Goal: Task Accomplishment & Management: Manage account settings

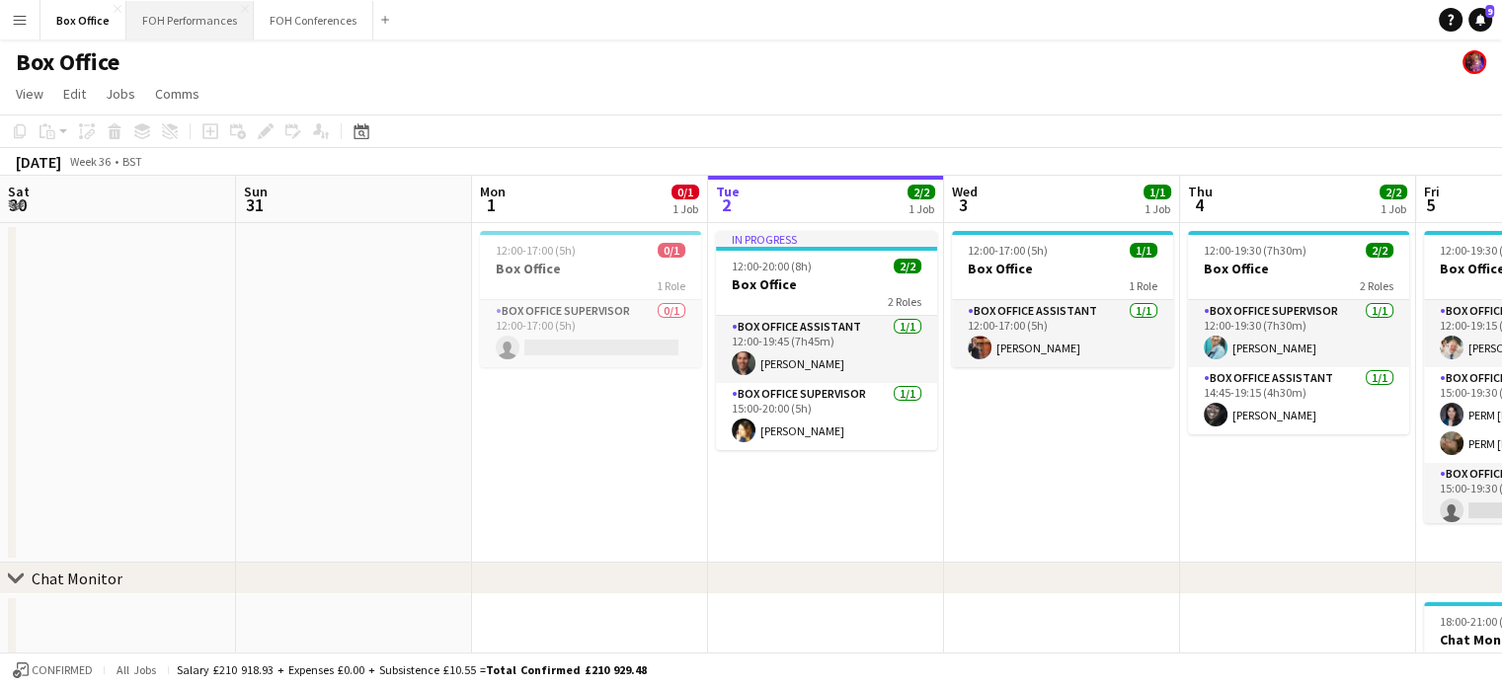
scroll to position [0, 472]
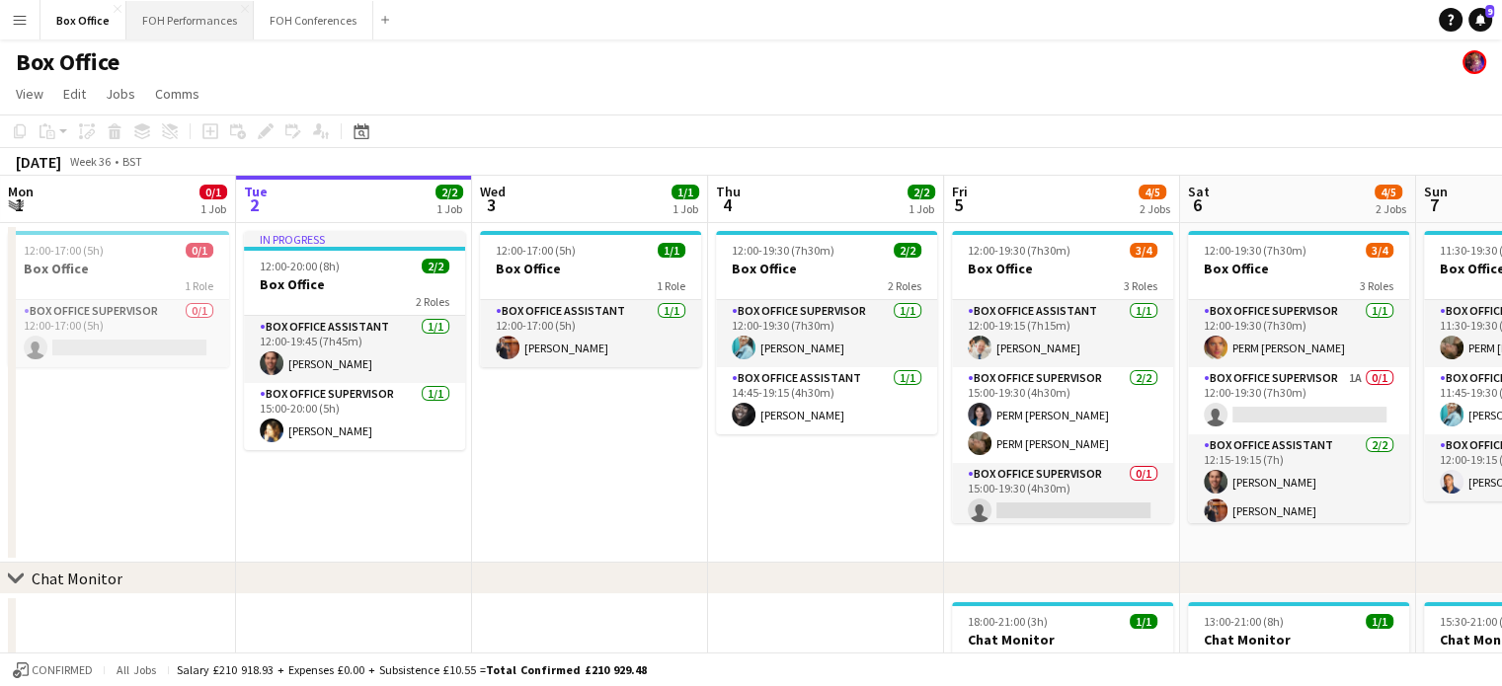
click at [158, 23] on button "FOH Performances Close" at bounding box center [189, 20] width 127 height 39
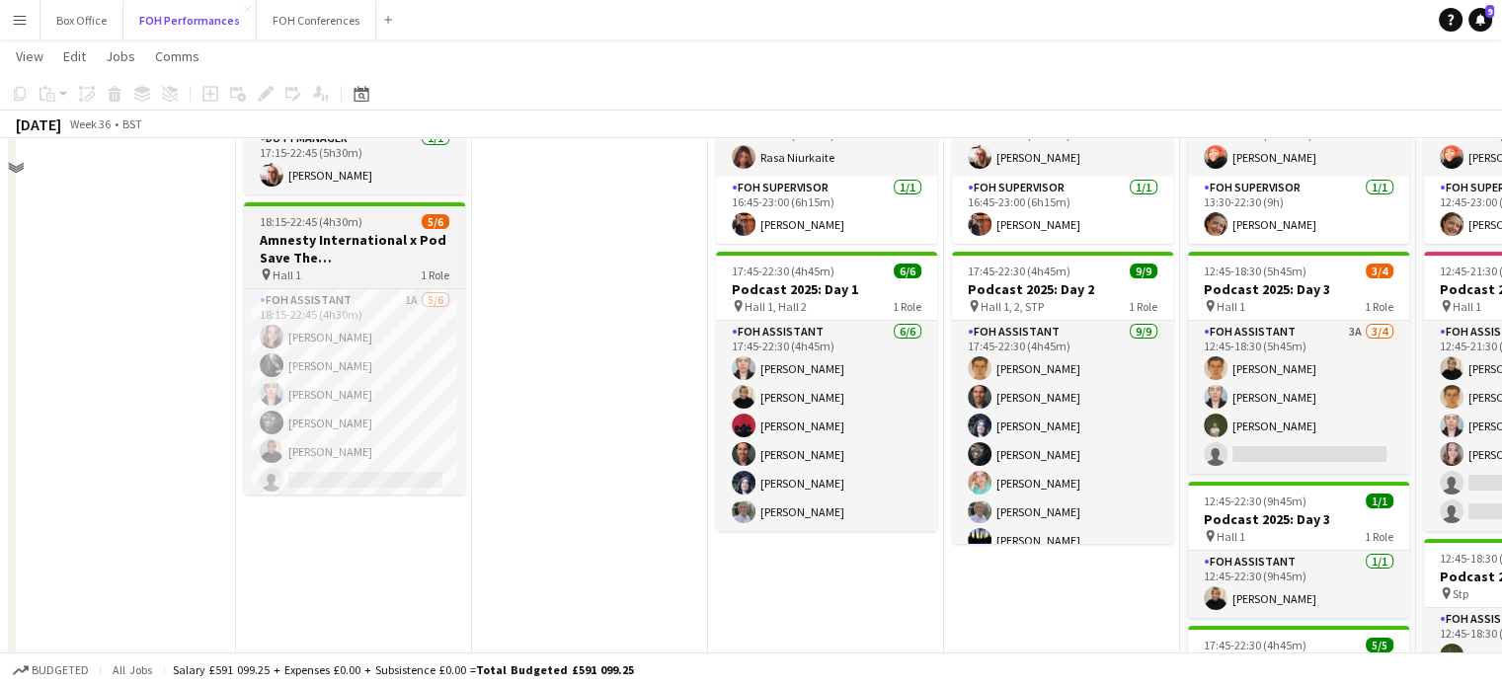
scroll to position [197, 0]
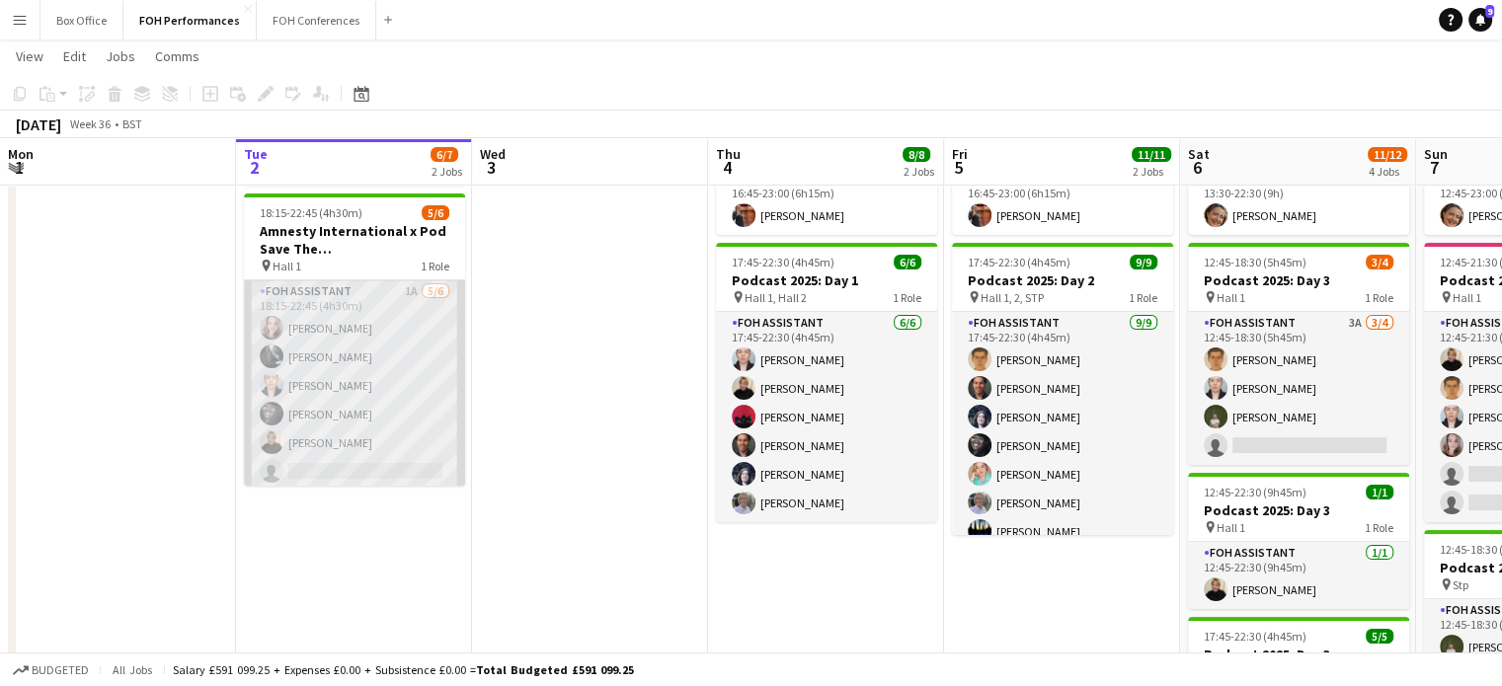
click at [350, 468] on app-card-role "FOH Assistant 1A [DATE] 18:15-22:45 (4h30m) [PERSON_NAME] [PERSON_NAME] [PERSON…" at bounding box center [354, 385] width 221 height 210
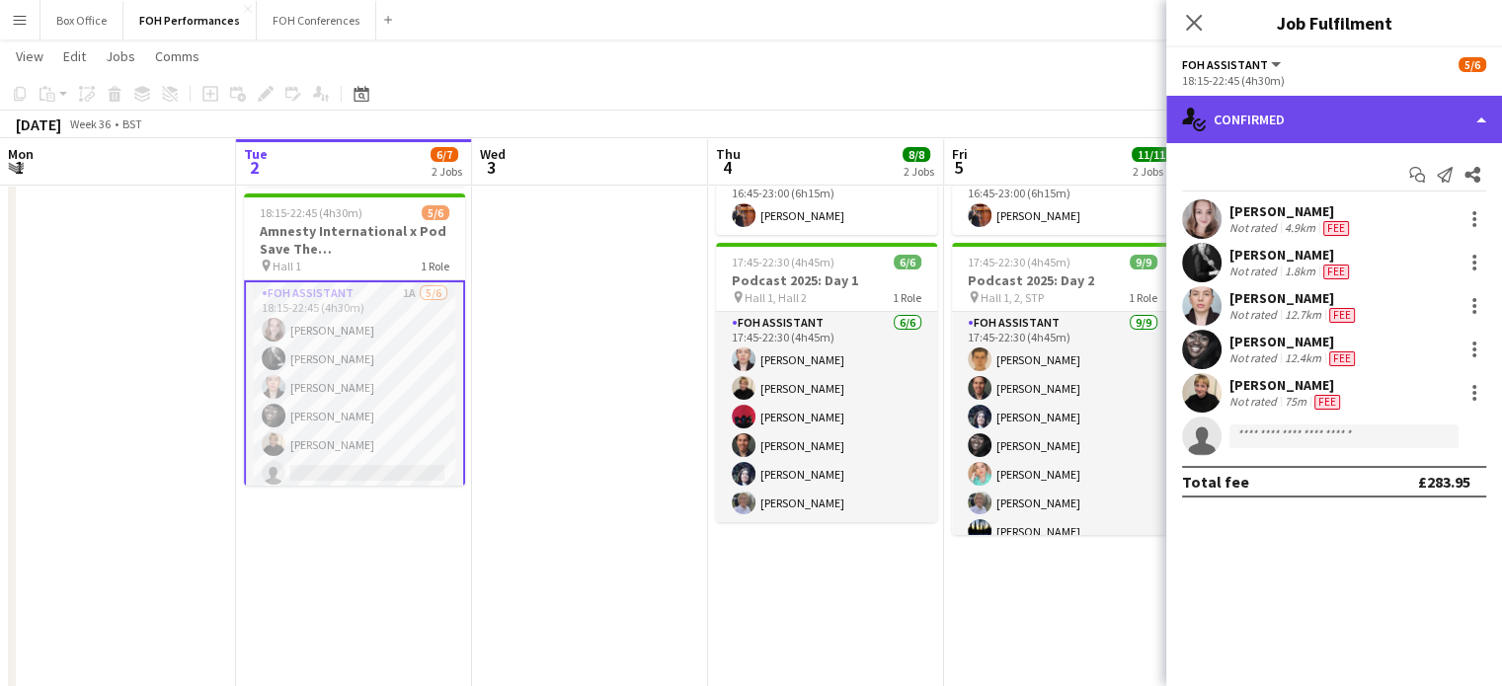
click at [1378, 115] on div "single-neutral-actions-check-2 Confirmed" at bounding box center [1334, 119] width 336 height 47
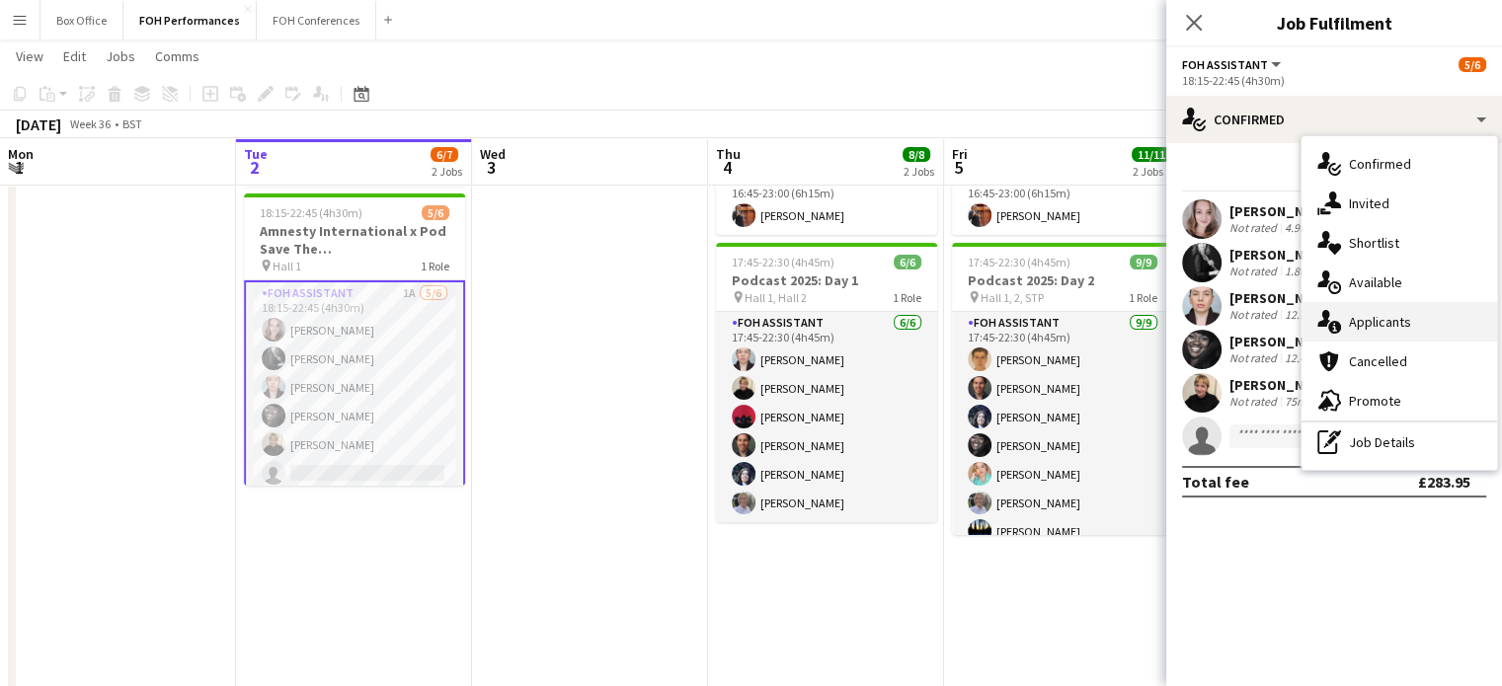
click at [1413, 325] on div "single-neutral-actions-information Applicants" at bounding box center [1399, 321] width 196 height 39
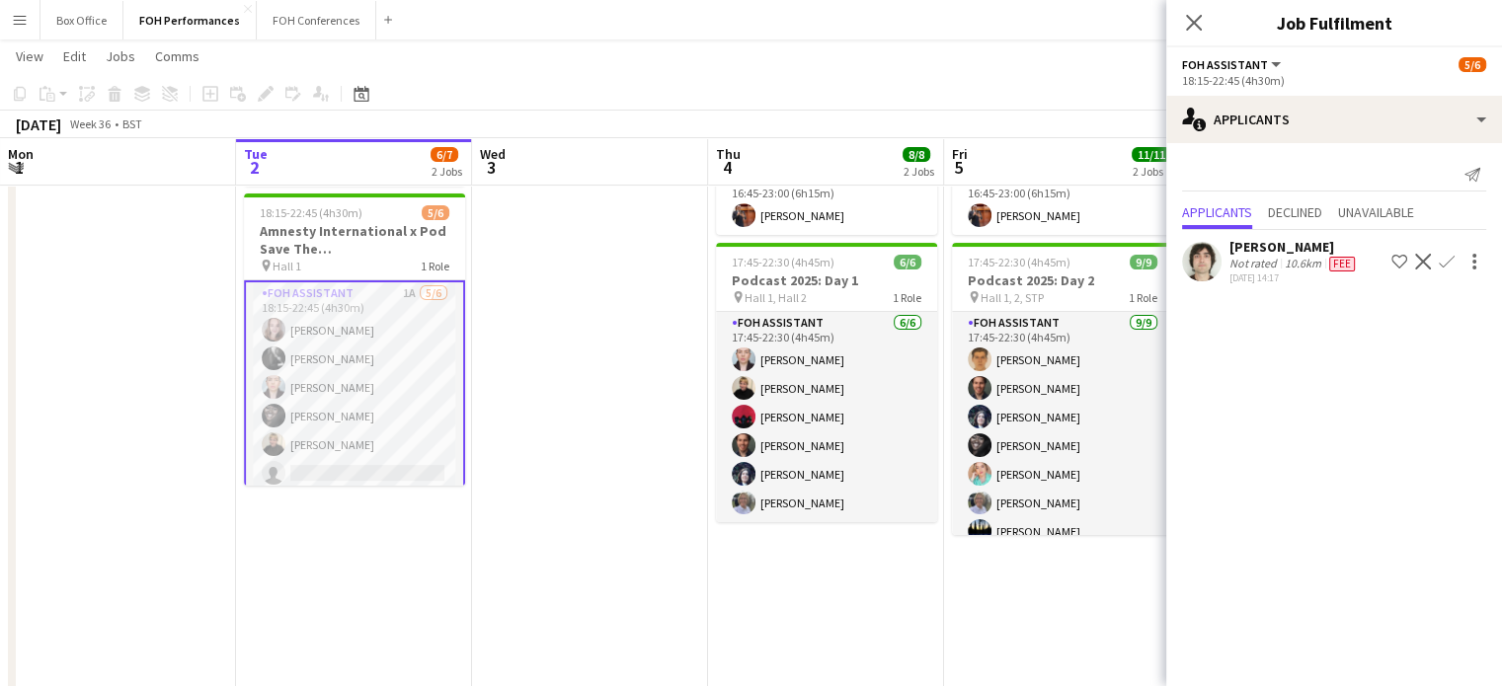
click at [587, 349] on app-date-cell at bounding box center [590, 469] width 236 height 890
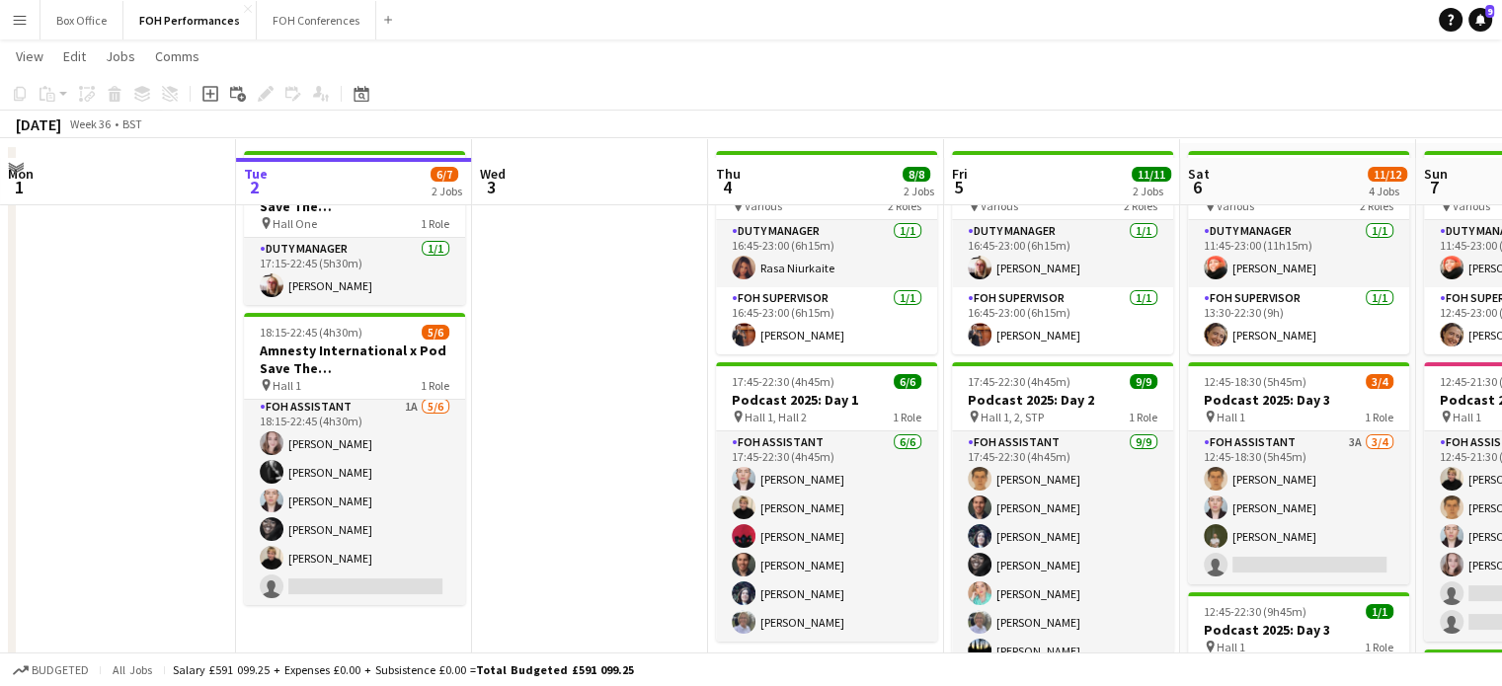
scroll to position [99, 0]
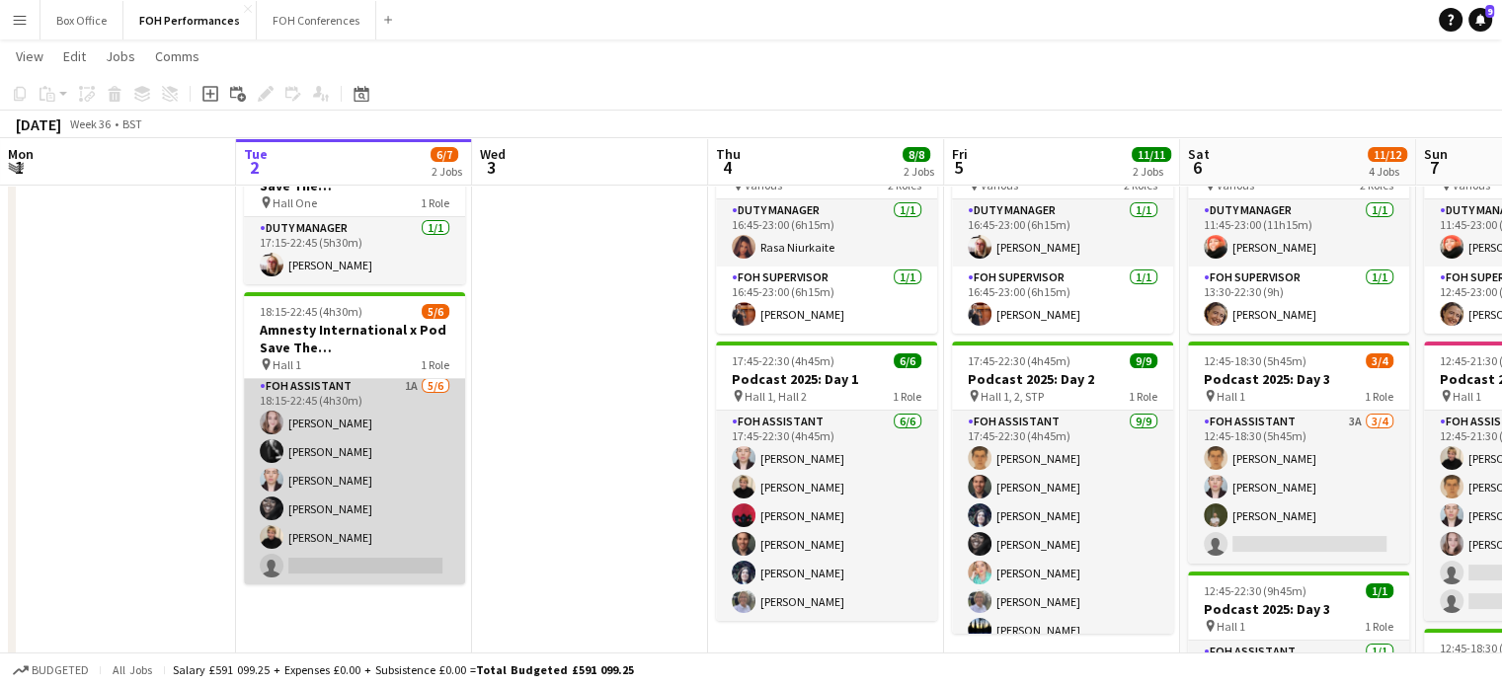
click at [356, 557] on app-card-role "FOH Assistant 1A [DATE] 18:15-22:45 (4h30m) [PERSON_NAME] [PERSON_NAME] [PERSON…" at bounding box center [354, 480] width 221 height 210
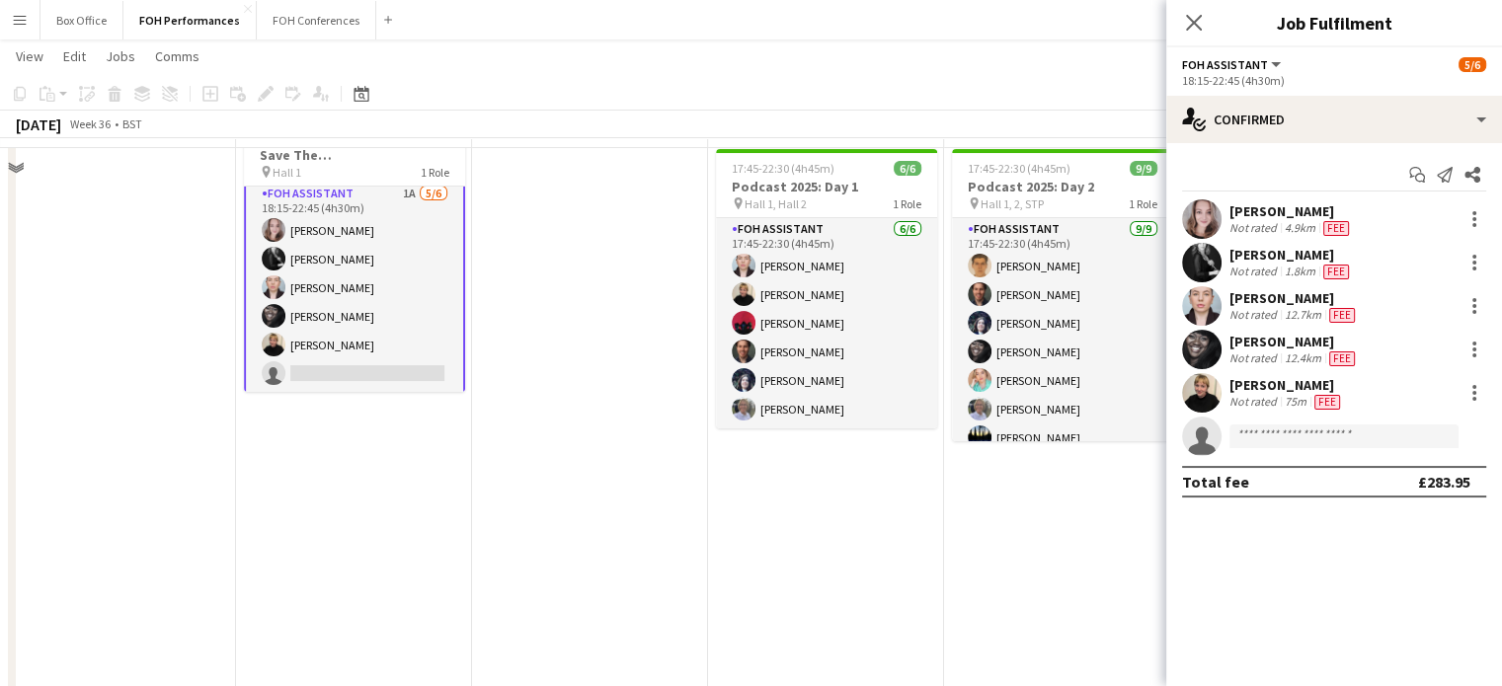
scroll to position [296, 0]
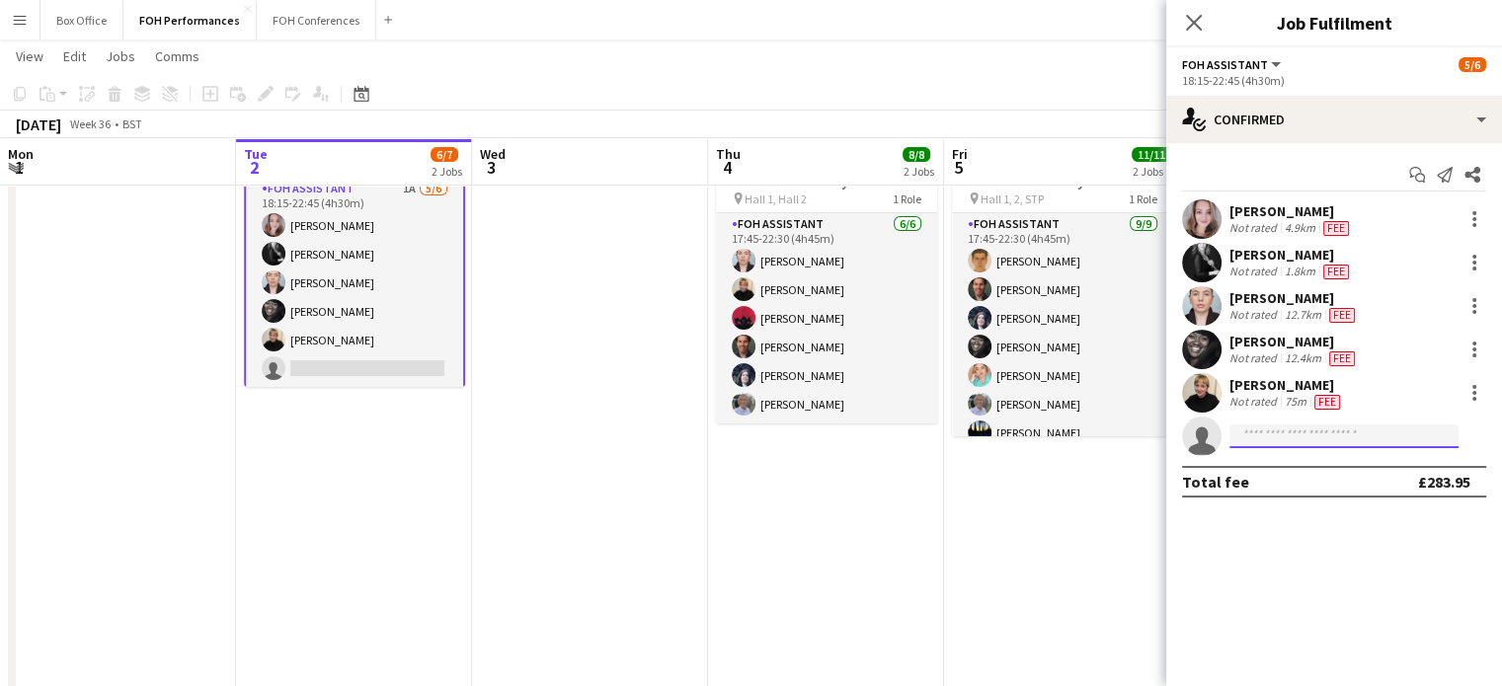
click at [1348, 436] on input at bounding box center [1343, 437] width 229 height 24
click at [1342, 436] on input at bounding box center [1343, 437] width 229 height 24
click at [1319, 434] on input at bounding box center [1343, 437] width 229 height 24
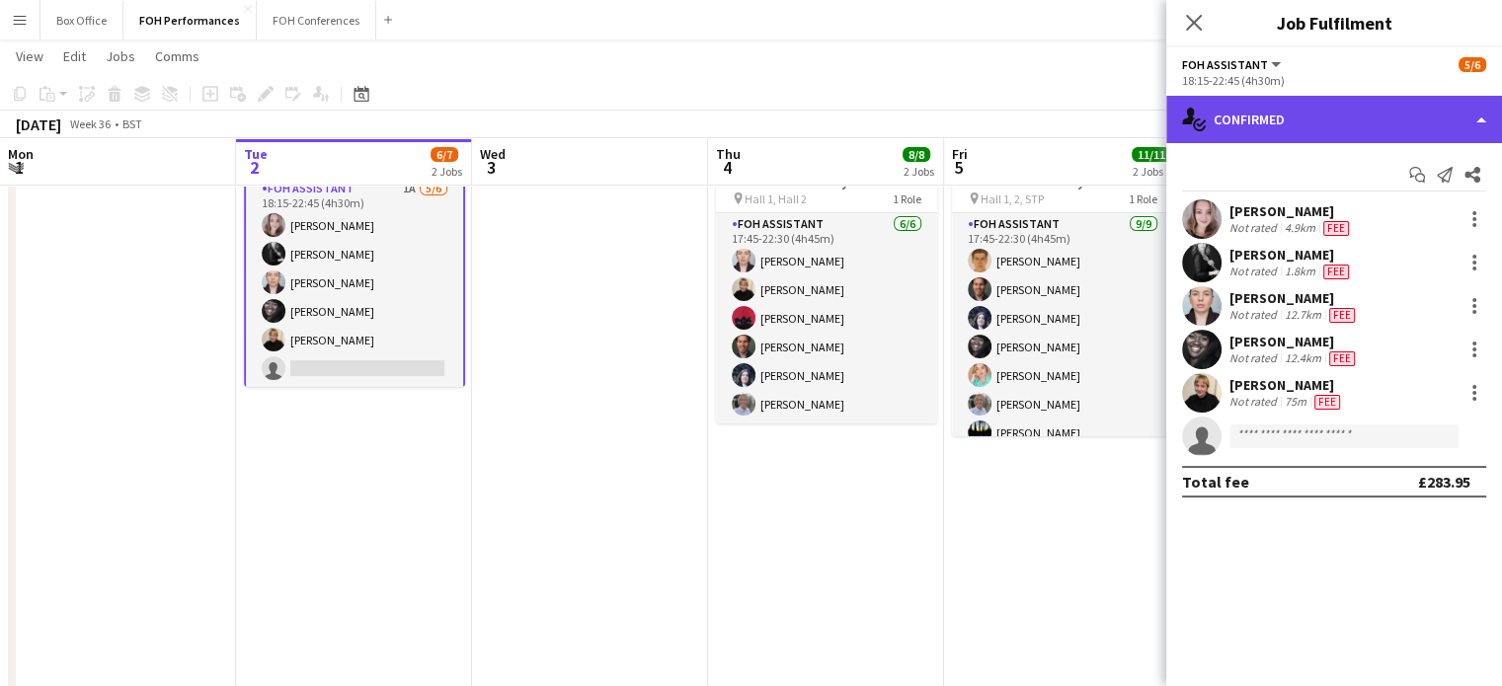
click at [1321, 104] on div "single-neutral-actions-check-2 Confirmed" at bounding box center [1334, 119] width 336 height 47
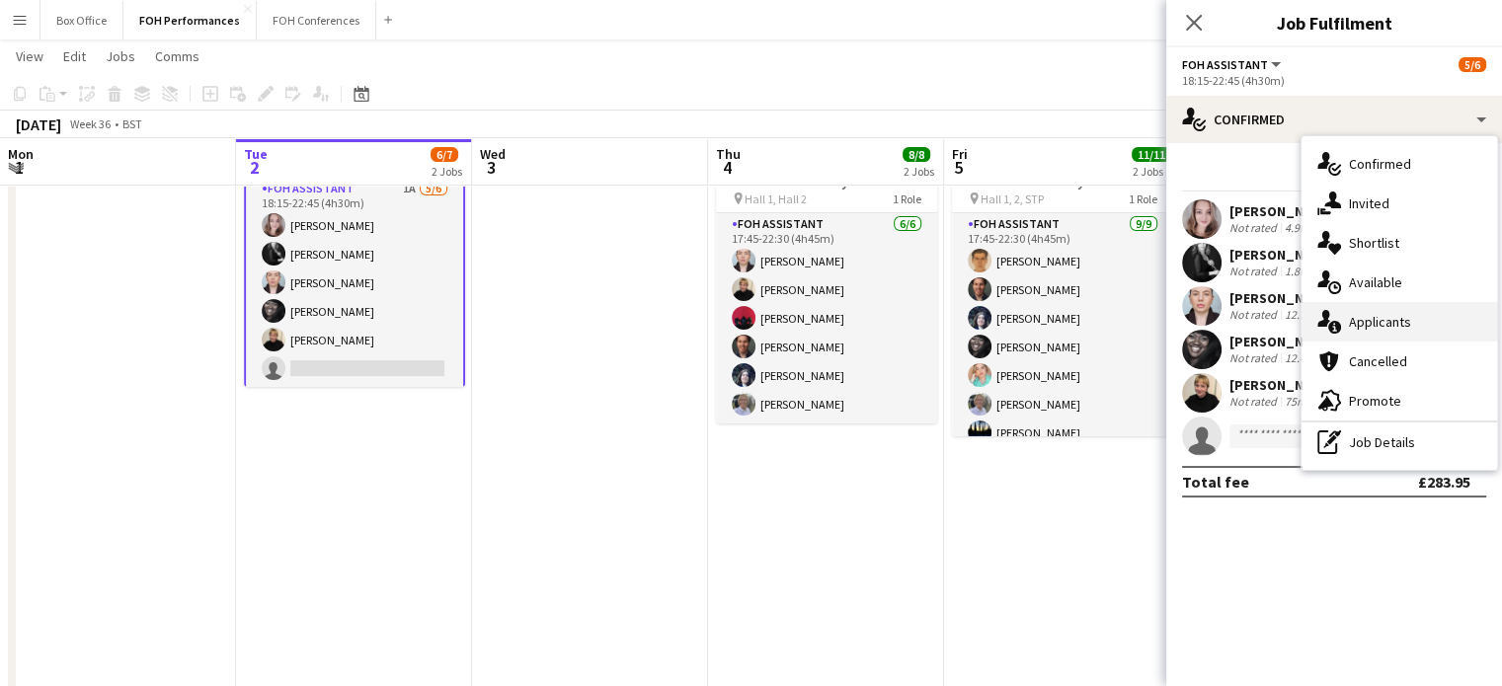
click at [1382, 313] on span "Applicants" at bounding box center [1380, 322] width 62 height 18
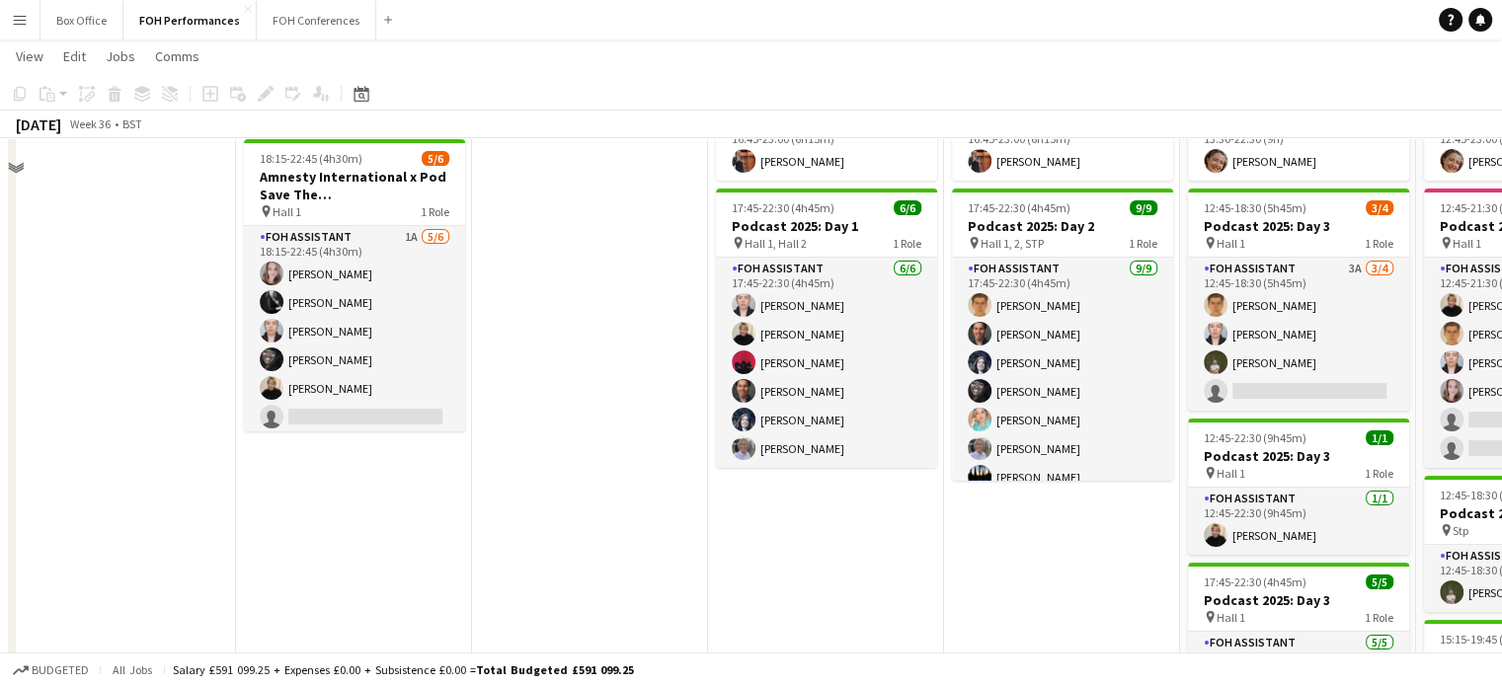
scroll to position [296, 0]
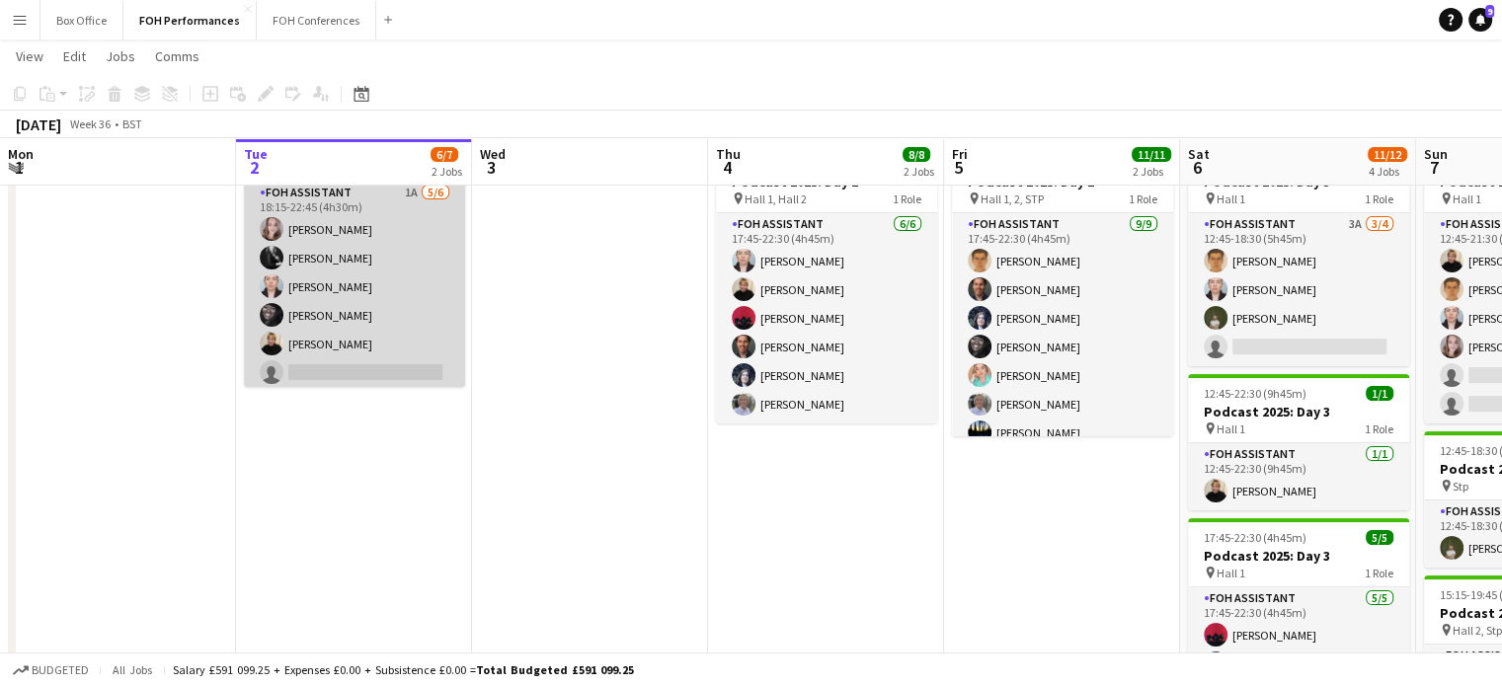
click at [349, 366] on app-card-role "FOH Assistant 1A [DATE] 18:15-22:45 (4h30m) [PERSON_NAME] [PERSON_NAME] [PERSON…" at bounding box center [354, 287] width 221 height 210
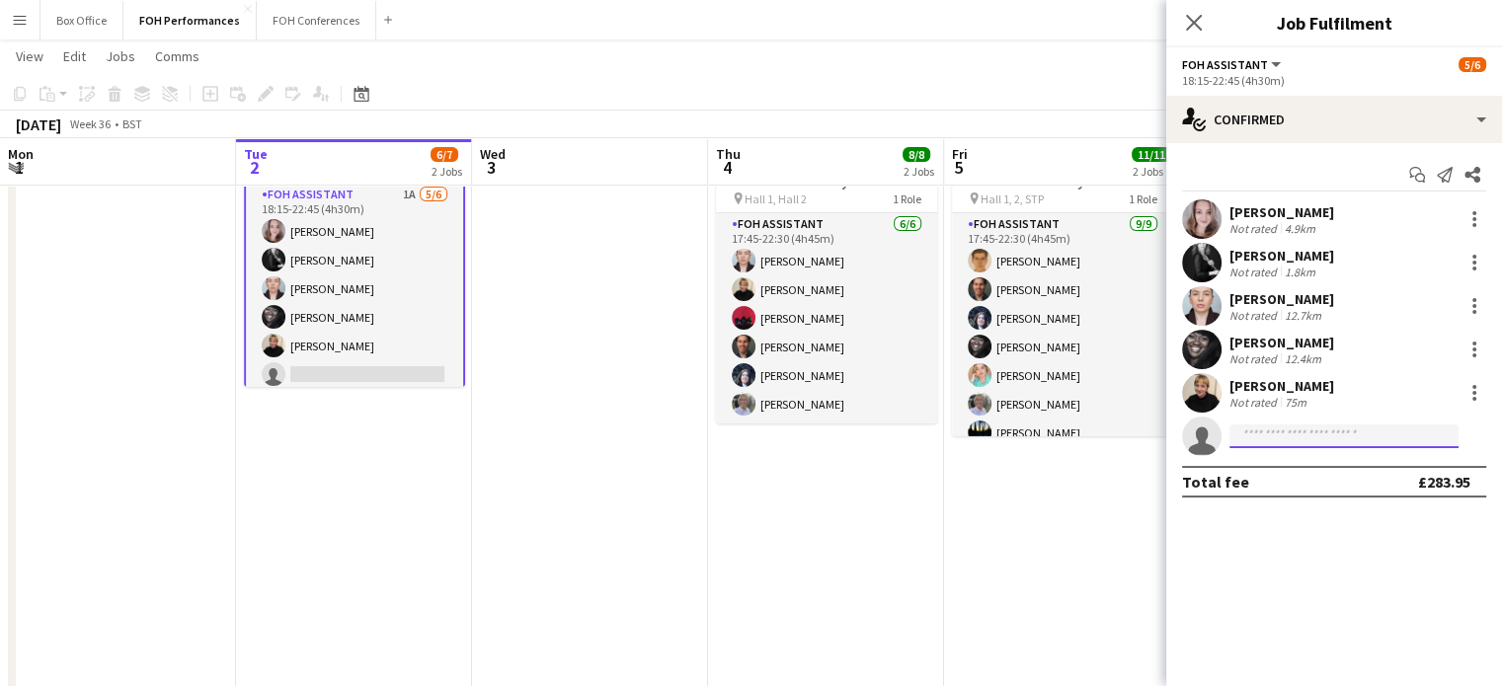
click at [1284, 435] on input at bounding box center [1343, 437] width 229 height 24
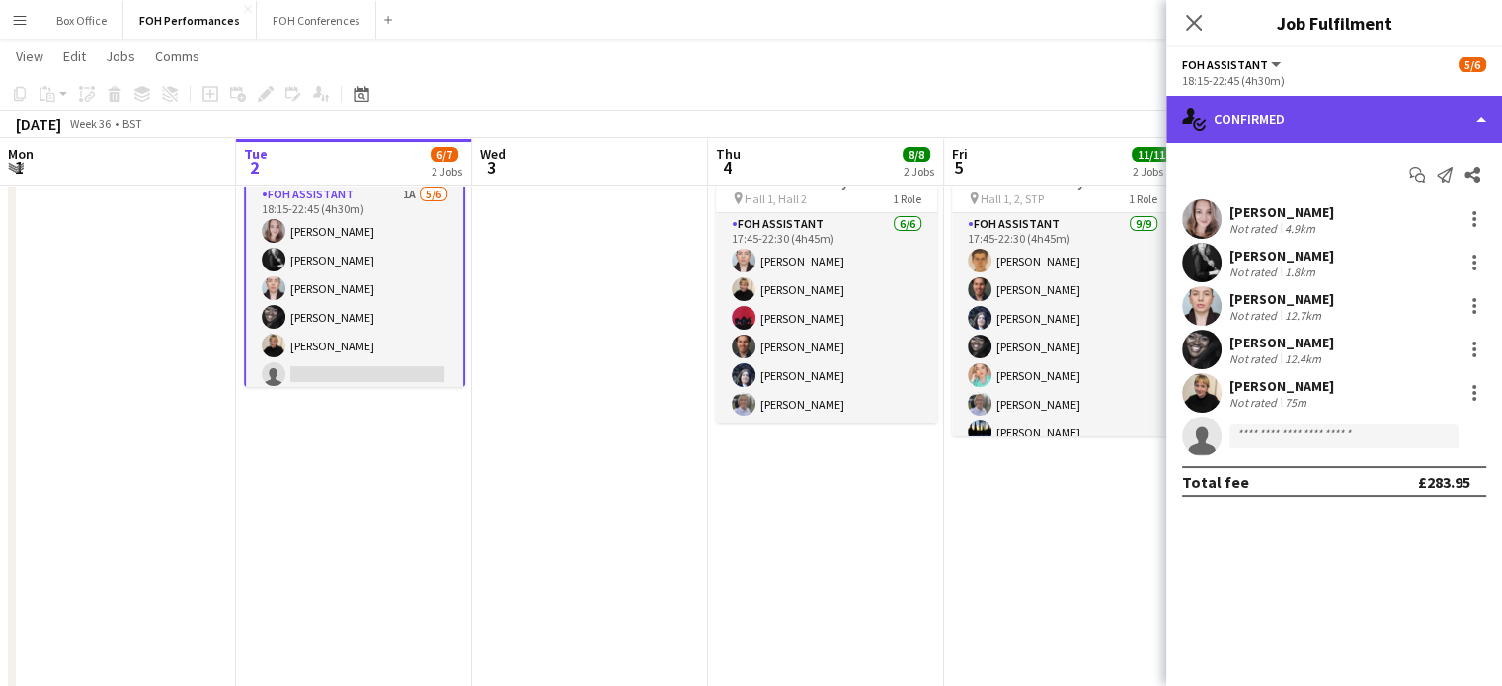
click at [1341, 128] on div "single-neutral-actions-check-2 Confirmed" at bounding box center [1334, 119] width 336 height 47
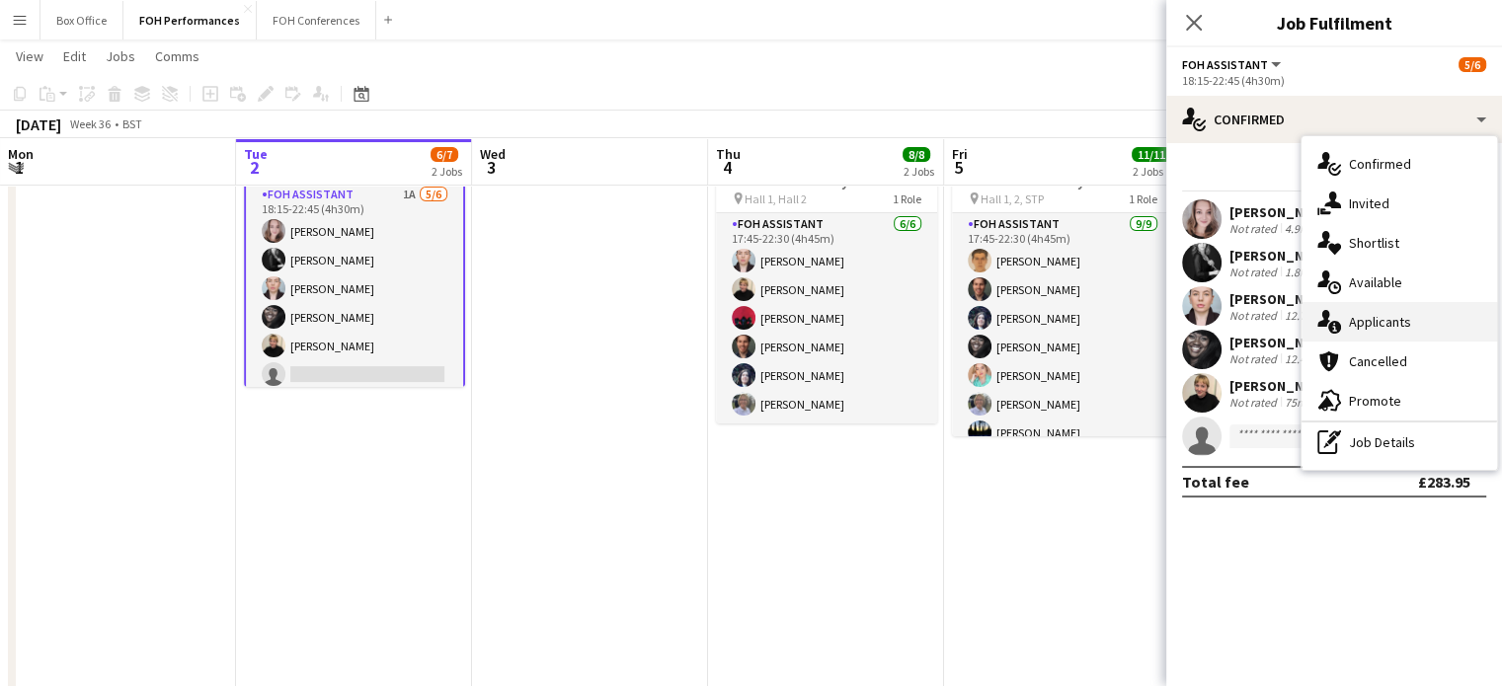
click at [1392, 321] on span "Applicants" at bounding box center [1380, 322] width 62 height 18
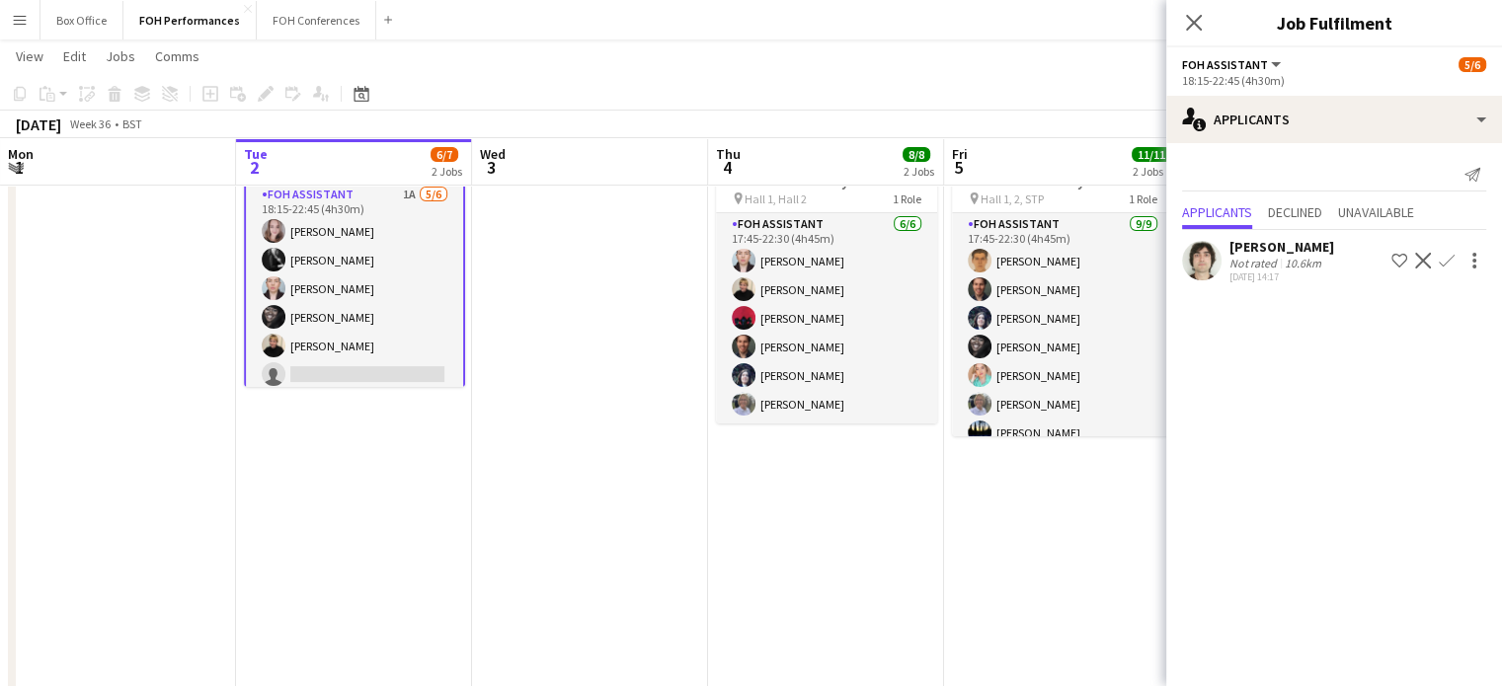
click at [1447, 260] on app-icon "Confirm" at bounding box center [1447, 261] width 16 height 16
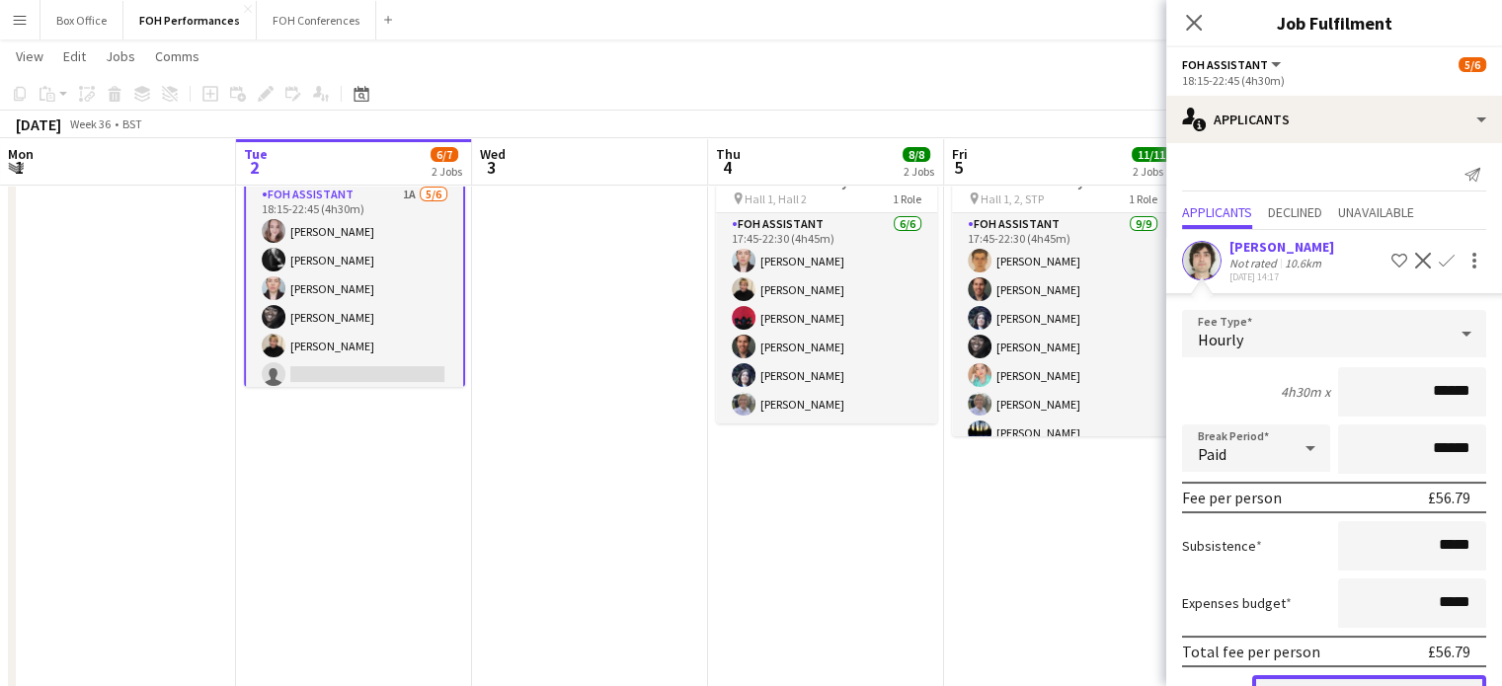
click at [1392, 678] on button "Confirm" at bounding box center [1369, 694] width 234 height 39
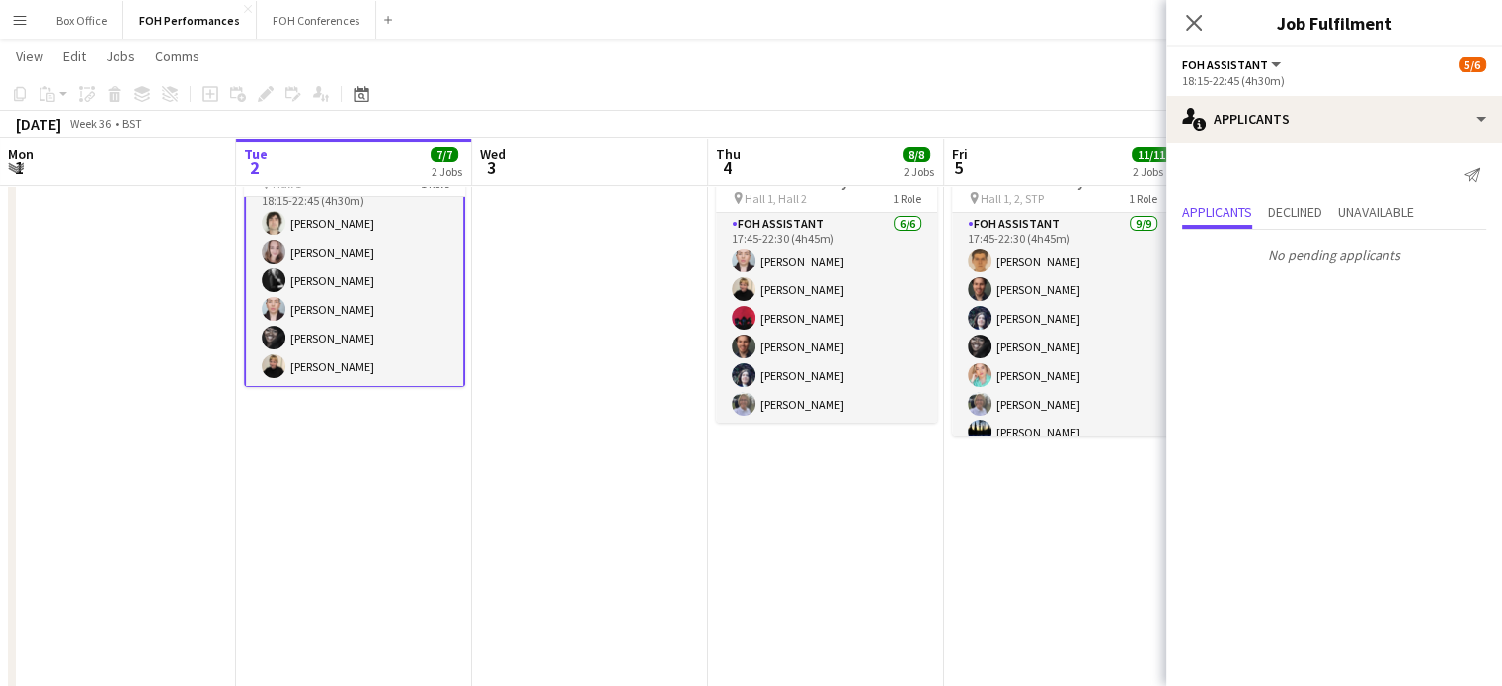
click at [540, 293] on app-date-cell at bounding box center [590, 370] width 236 height 890
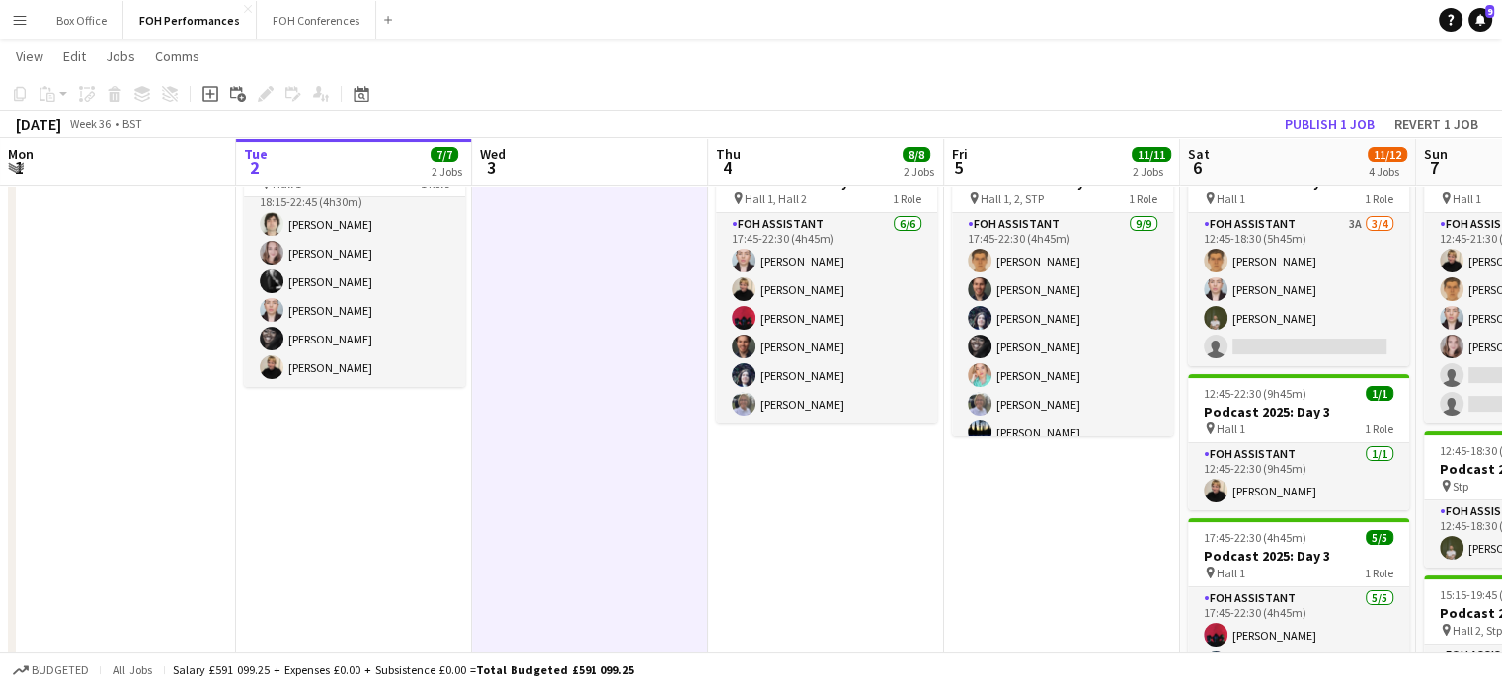
scroll to position [20, 0]
click at [1302, 125] on button "Publish 1 job" at bounding box center [1330, 125] width 106 height 26
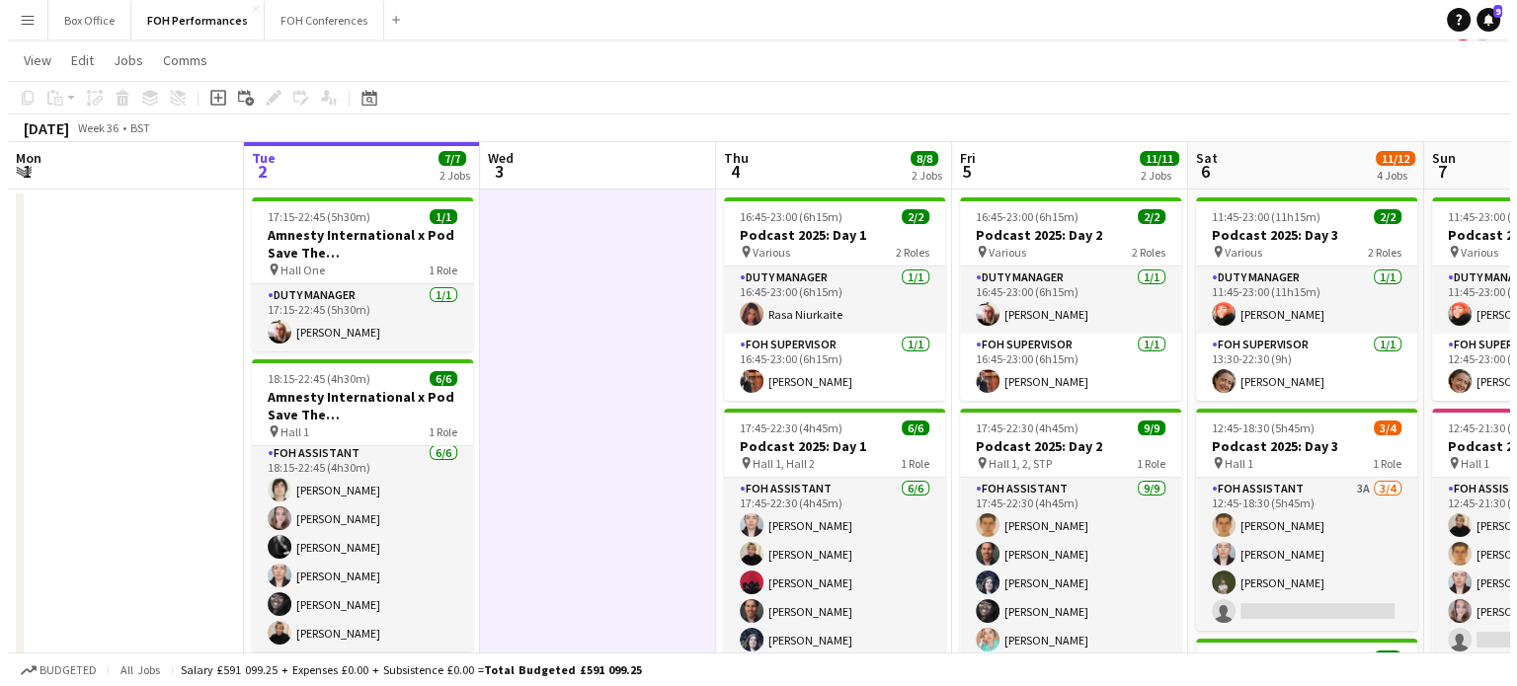
scroll to position [0, 0]
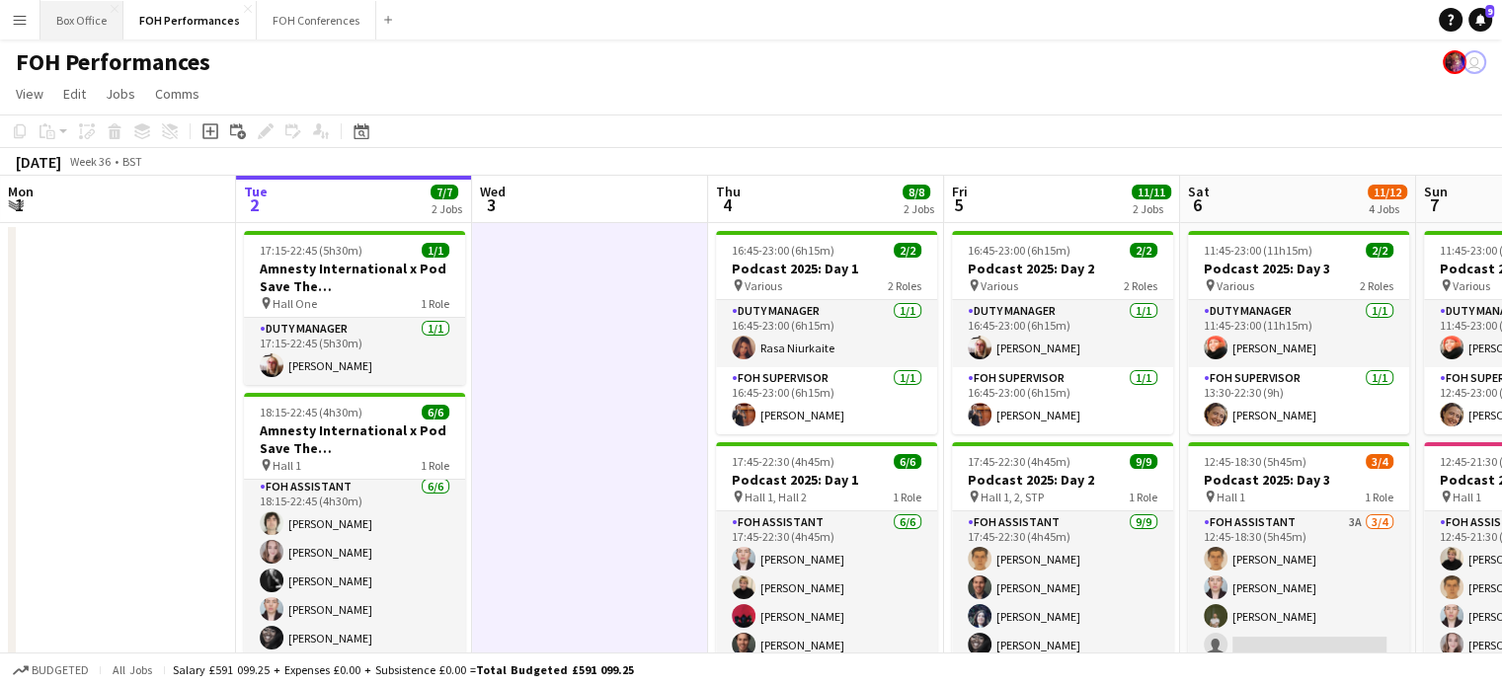
click at [71, 15] on button "Box Office Close" at bounding box center [81, 20] width 83 height 39
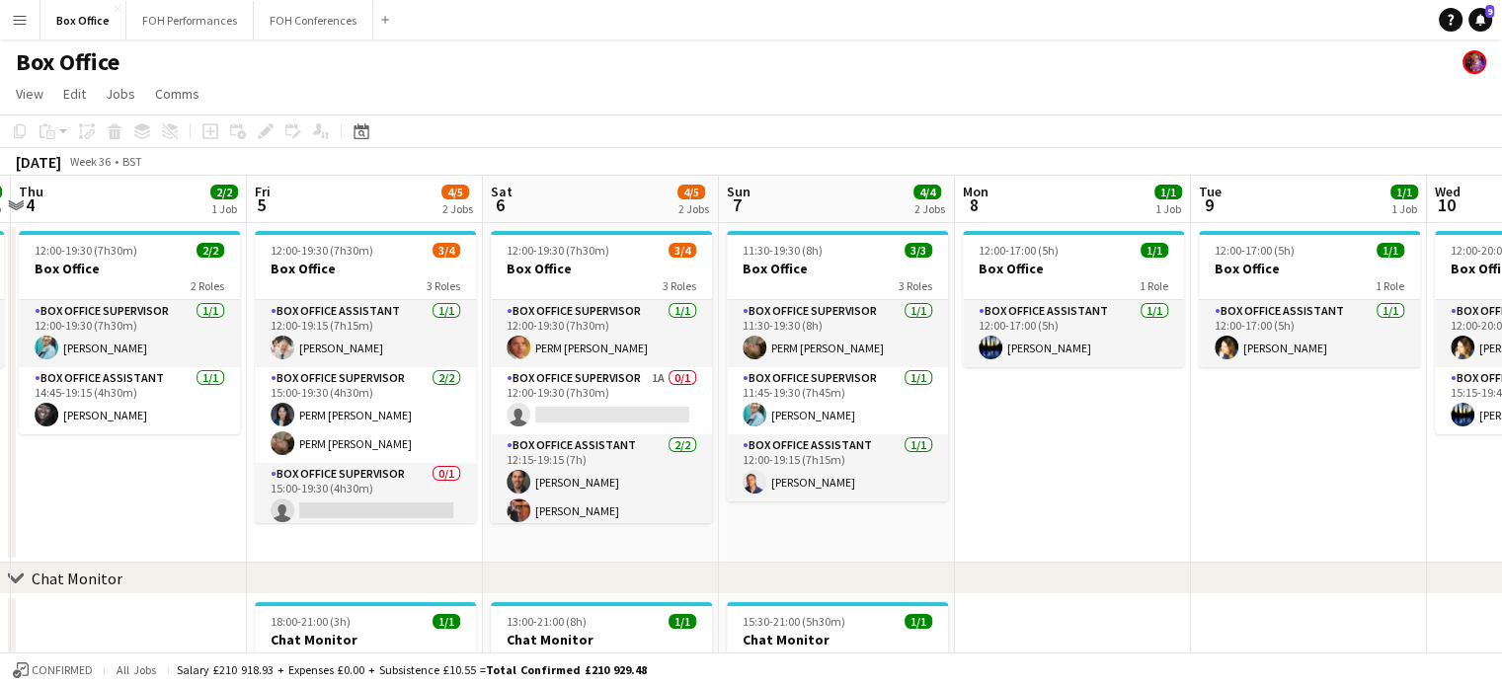
scroll to position [0, 703]
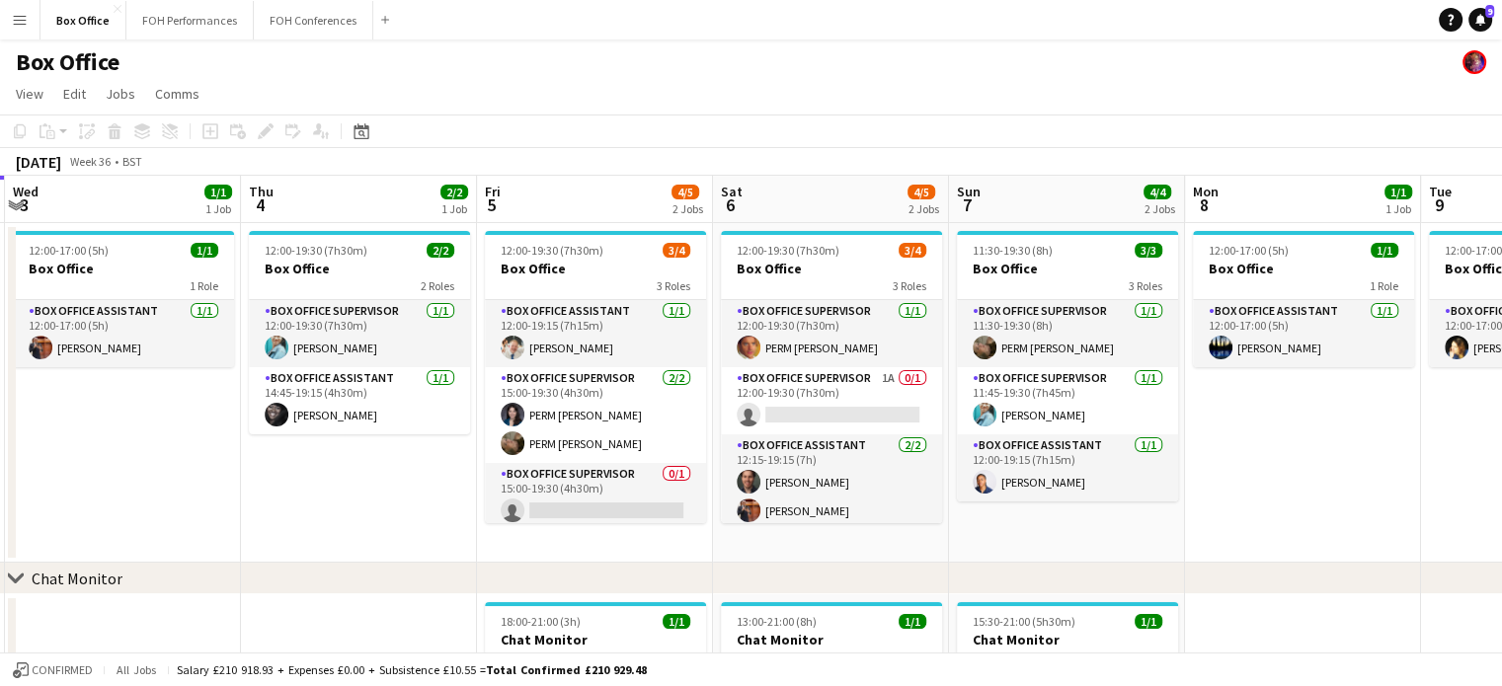
drag, startPoint x: 828, startPoint y: 215, endPoint x: 361, endPoint y: 224, distance: 467.2
click at [361, 224] on app-calendar-viewport "Sun 31 Mon 1 0/1 1 Job Tue 2 2/2 1 Job Wed 3 1/1 1 Job Thu 4 2/2 1 Job Fri 5 4/…" at bounding box center [751, 478] width 1502 height 604
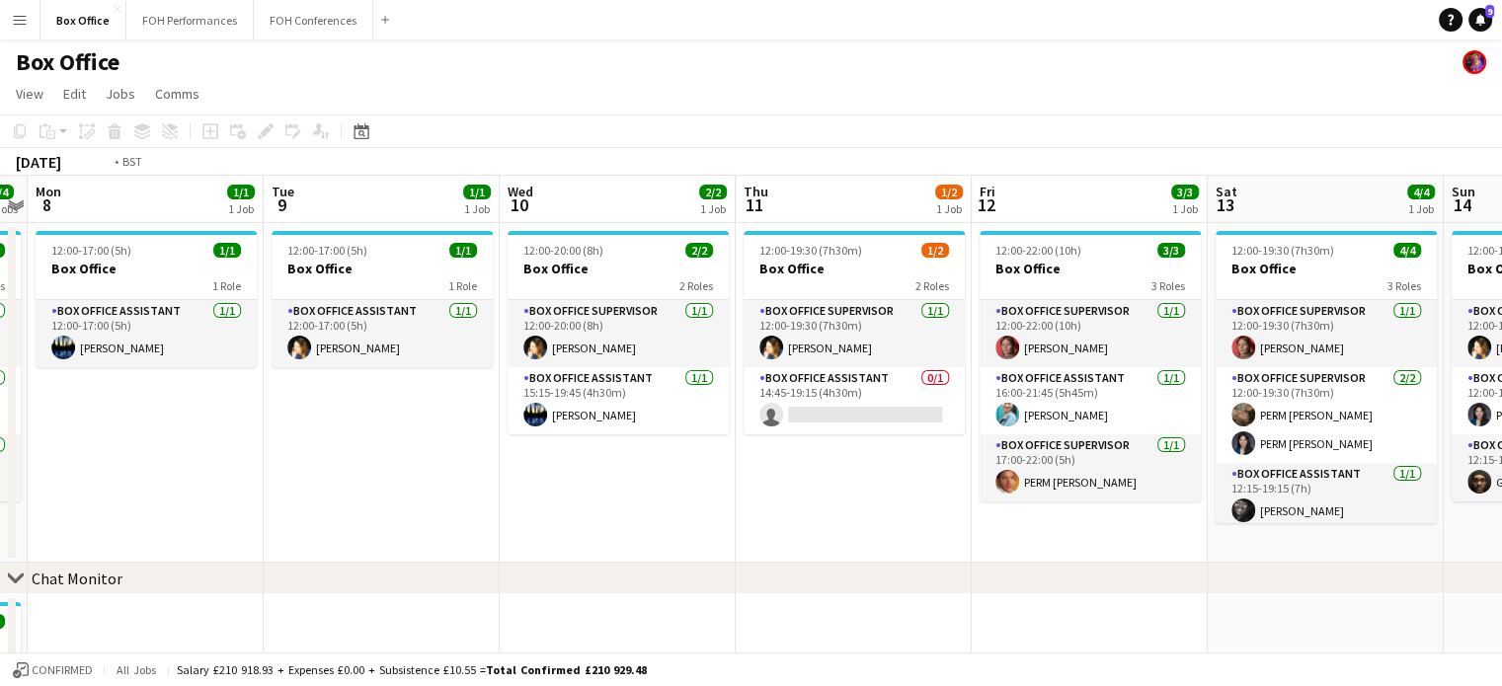
scroll to position [0, 493]
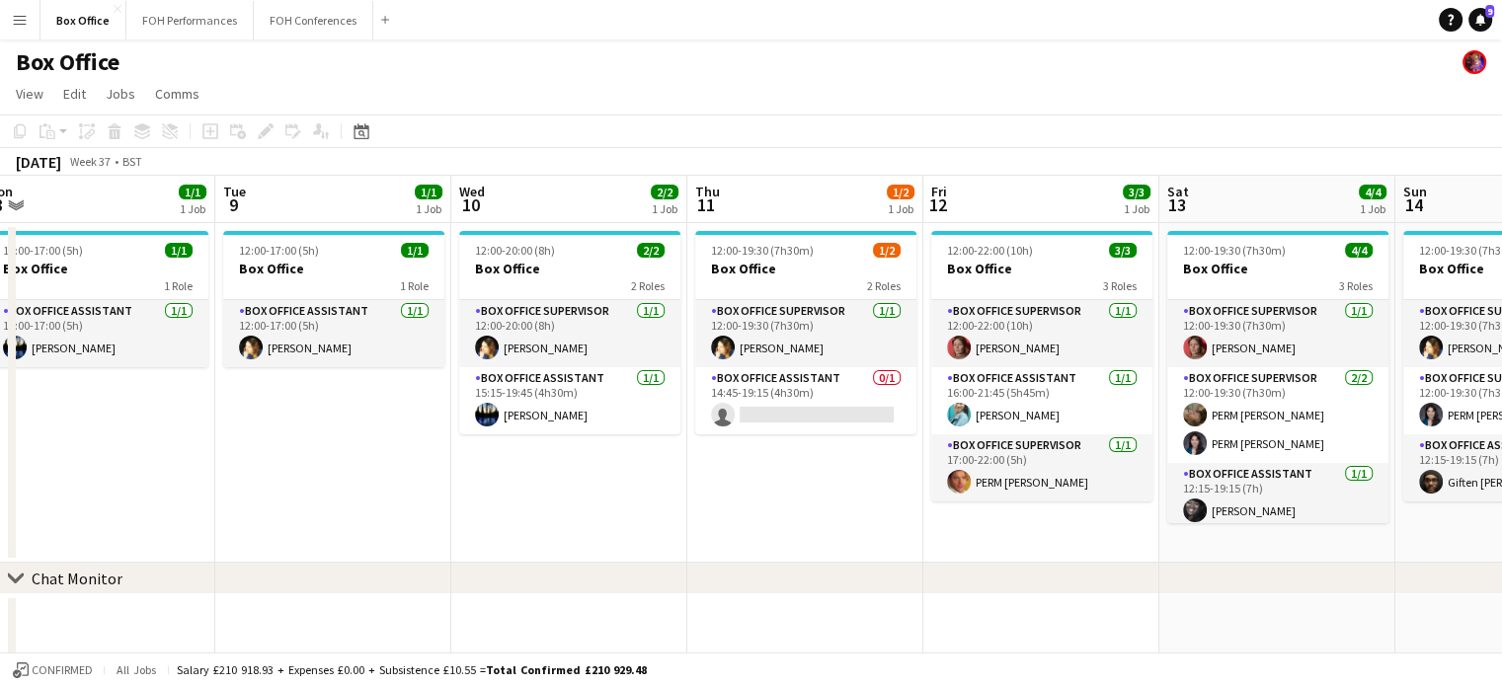
drag, startPoint x: 1185, startPoint y: 208, endPoint x: 0, endPoint y: 295, distance: 1188.1
click at [0, 295] on app-calendar-viewport "Sat 6 4/5 2 Jobs Sun 7 4/4 2 Jobs Mon 8 1/1 1 Job Tue 9 1/1 1 Job Wed 10 2/2 1 …" at bounding box center [751, 478] width 1502 height 604
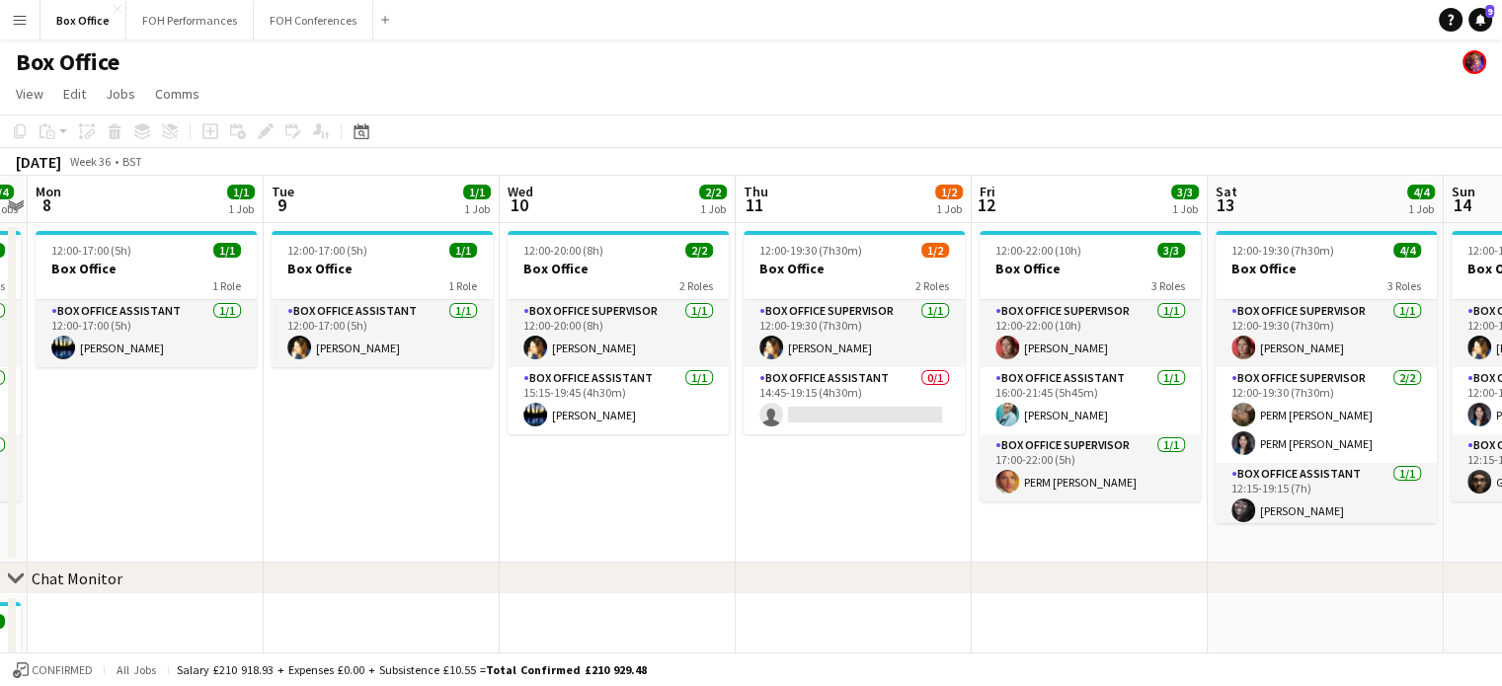
scroll to position [0, 694]
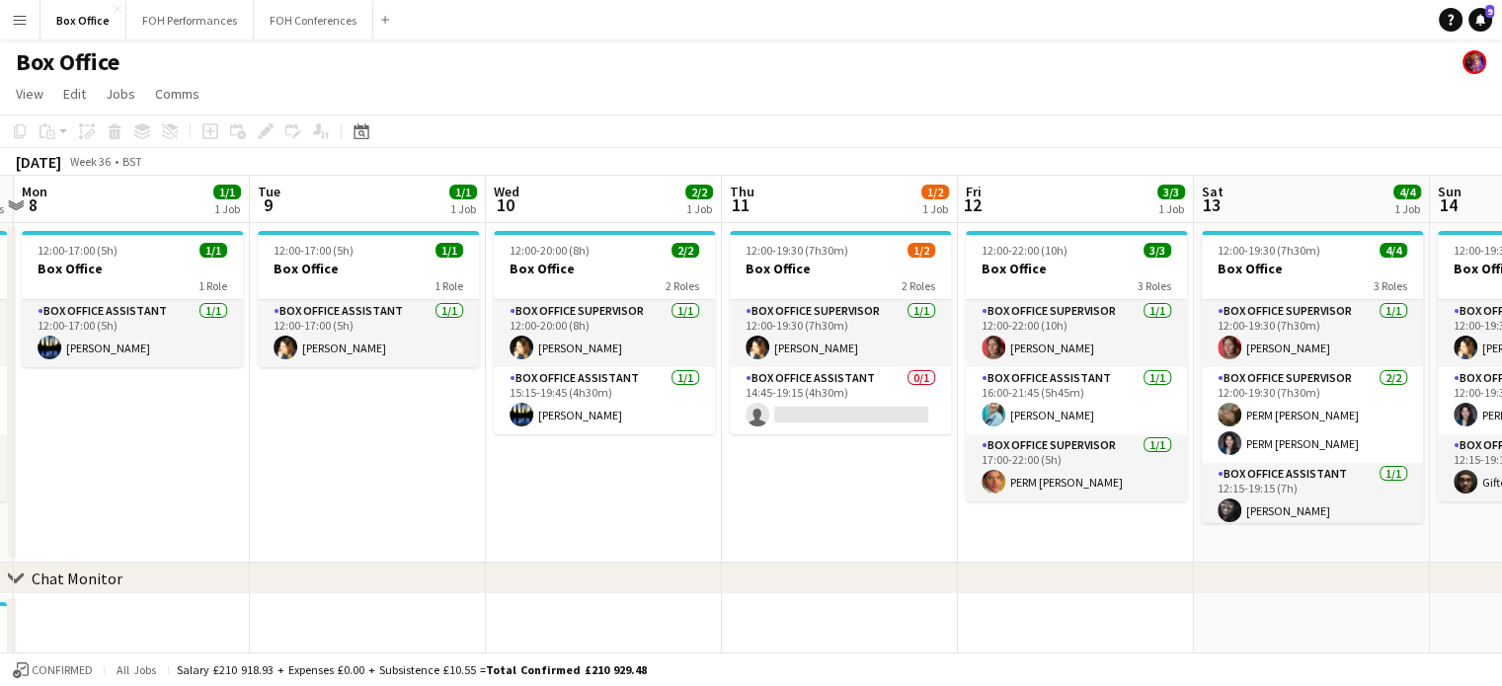
drag, startPoint x: 260, startPoint y: 216, endPoint x: 294, endPoint y: 212, distance: 34.8
click at [294, 212] on app-calendar-viewport "Fri 5 4/5 2 Jobs Sat 6 4/5 2 Jobs Sun 7 4/4 2 Jobs Mon 8 1/1 1 Job Tue 9 1/1 1 …" at bounding box center [751, 478] width 1502 height 604
